Goal: Navigation & Orientation: Go to known website

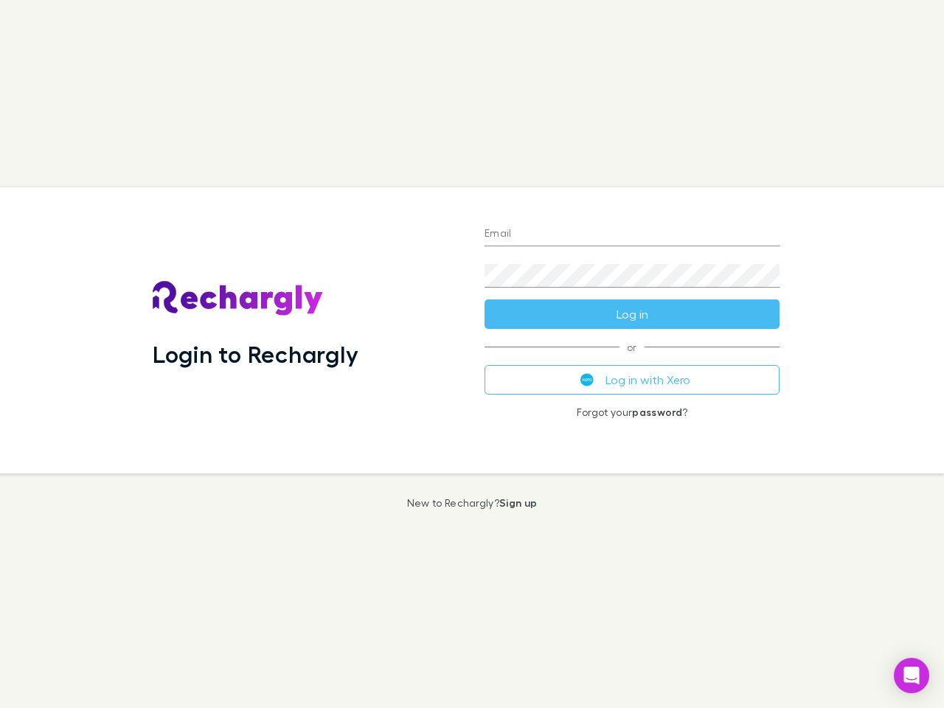
click at [472, 354] on div "Login to Rechargly" at bounding box center [307, 330] width 332 height 286
click at [632, 234] on input "Email" at bounding box center [631, 235] width 295 height 24
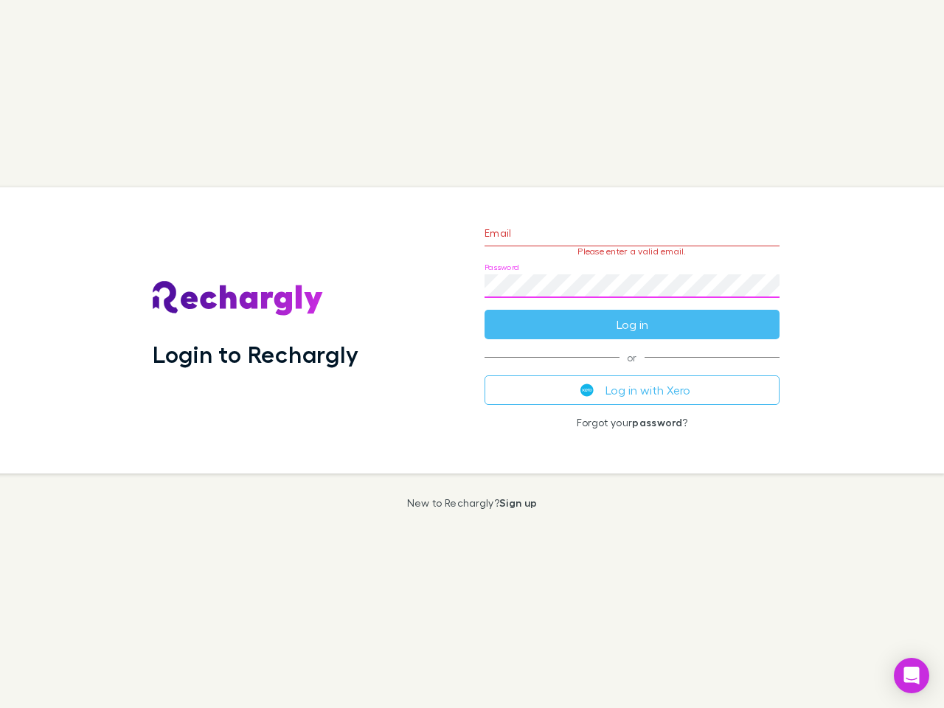
click at [632, 314] on form "Email Please enter a valid email. Password Log in" at bounding box center [631, 275] width 295 height 128
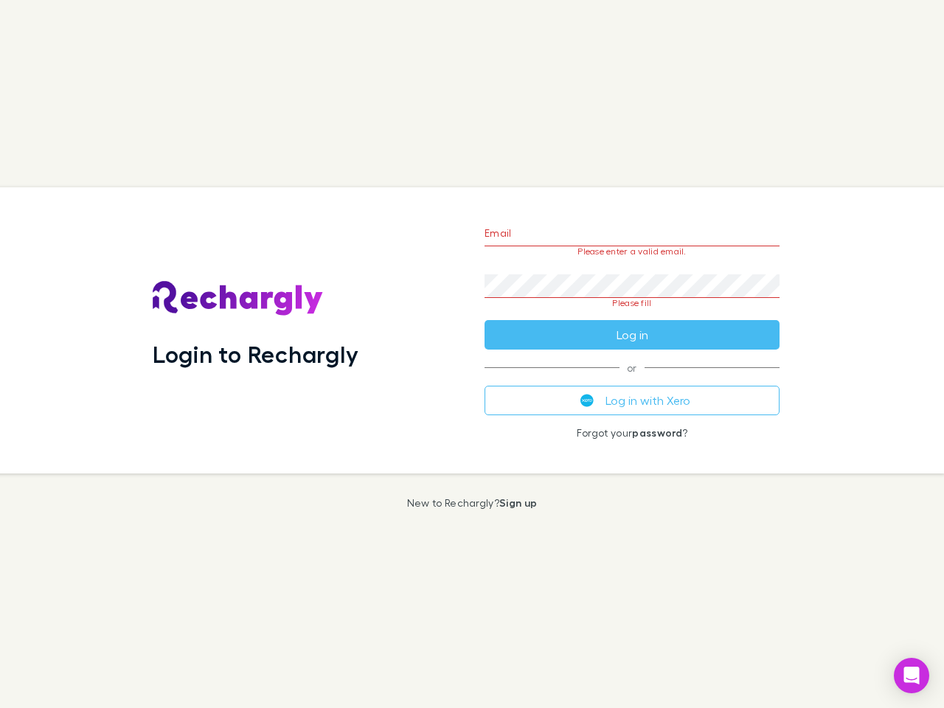
click at [632, 380] on div "Email Please enter a valid email. Password Please fill Log in or Log in with Xe…" at bounding box center [632, 330] width 319 height 286
click at [911, 675] on icon "Open Intercom Messenger" at bounding box center [911, 676] width 15 height 18
